Goal: Task Accomplishment & Management: Complete application form

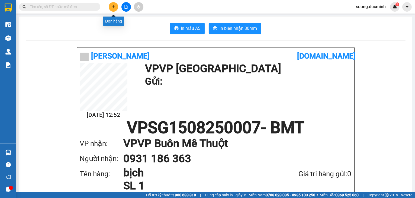
click at [113, 10] on button at bounding box center [113, 6] width 9 height 9
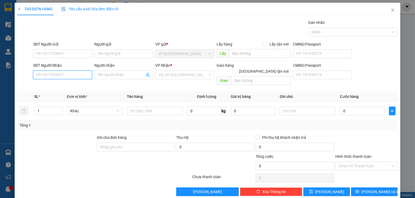
click at [53, 75] on input "SĐT Người Nhận" at bounding box center [62, 74] width 59 height 9
drag, startPoint x: 62, startPoint y: 74, endPoint x: 80, endPoint y: 79, distance: 18.7
click at [80, 79] on div "SĐT Người Nhận VD: 0377654321" at bounding box center [62, 71] width 59 height 19
click at [50, 74] on input "SĐT Người Nhận" at bounding box center [62, 74] width 59 height 9
type input "0941461979"
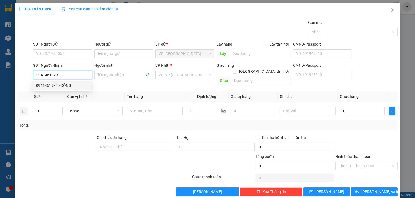
click at [64, 85] on div "0941461979 - ĐÔNG" at bounding box center [62, 85] width 52 height 6
type input "ĐÔNG"
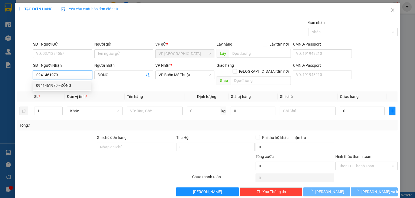
type input "40.000"
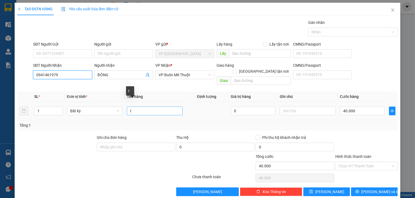
type input "0941461979"
drag, startPoint x: 133, startPoint y: 105, endPoint x: 114, endPoint y: 108, distance: 19.4
click at [114, 108] on tr "1 Bất kỳ t 0 40.000" at bounding box center [207, 111] width 381 height 18
type input "bao"
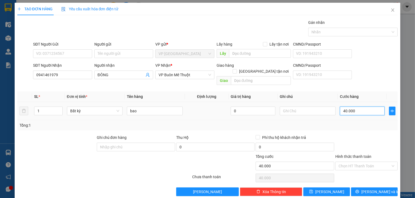
click at [369, 107] on input "40.000" at bounding box center [362, 111] width 45 height 9
type input "1"
type input "10"
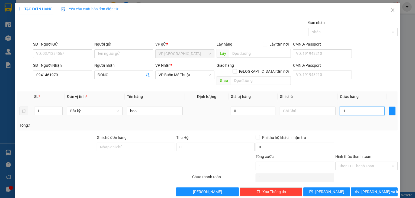
type input "10"
type input "100"
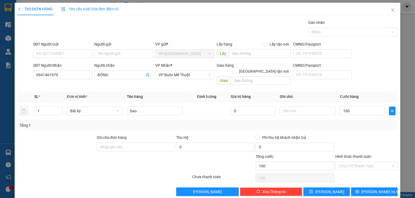
type input "100.000"
click at [358, 137] on div at bounding box center [367, 143] width 64 height 19
click at [365, 178] on div "Transit Pickup Surcharge Ids Transit Deliver Surcharge Ids Transit Deliver Surc…" at bounding box center [207, 108] width 381 height 176
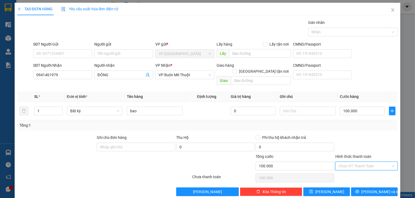
click at [375, 162] on input "Hình thức thanh toán" at bounding box center [365, 166] width 52 height 8
click at [364, 172] on div "Tại văn phòng" at bounding box center [364, 170] width 56 height 6
type input "0"
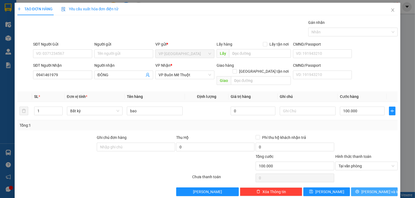
click at [363, 188] on button "[PERSON_NAME] và In" at bounding box center [374, 191] width 47 height 9
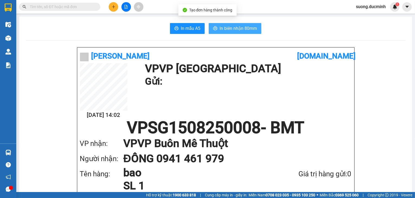
click at [220, 28] on span "In biên nhận 80mm" at bounding box center [238, 28] width 37 height 7
